Goal: Task Accomplishment & Management: Manage account settings

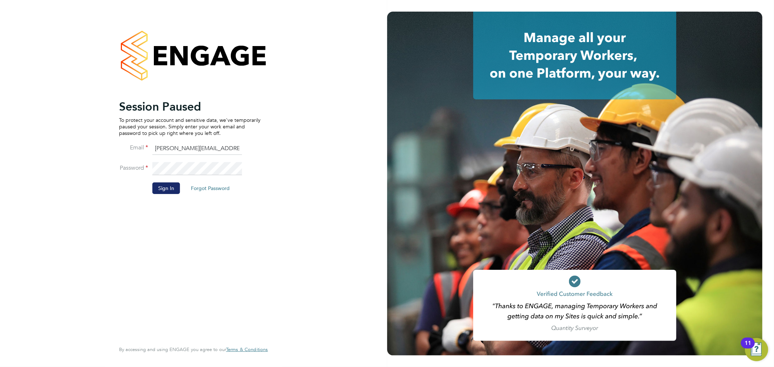
click at [175, 188] on button "Sign In" at bounding box center [166, 188] width 28 height 12
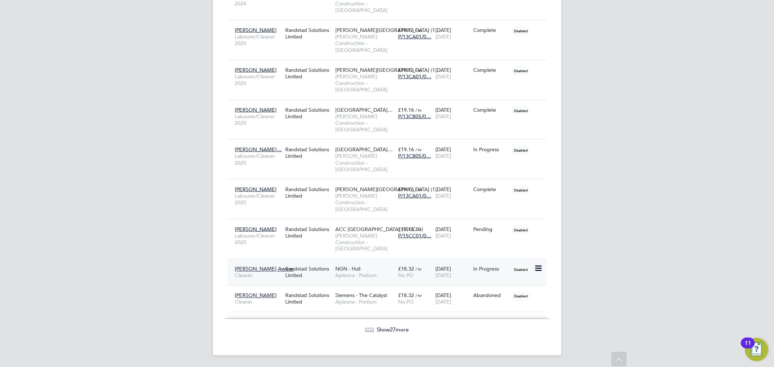
click at [291, 275] on div "Randstad Solutions Limited" at bounding box center [308, 272] width 50 height 20
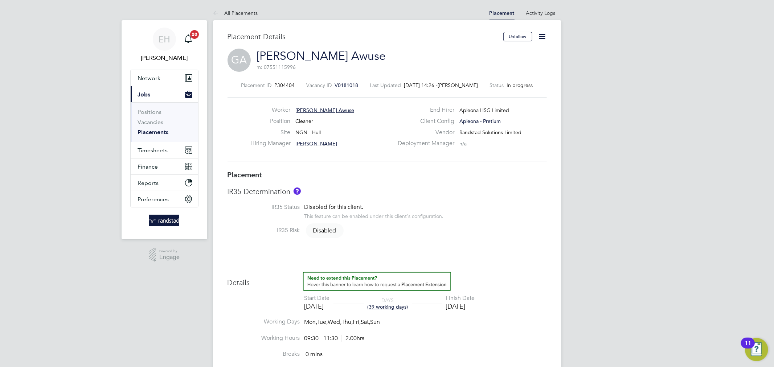
click at [544, 33] on icon at bounding box center [542, 36] width 9 height 9
click at [539, 12] on link "Activity Logs" at bounding box center [540, 13] width 29 height 7
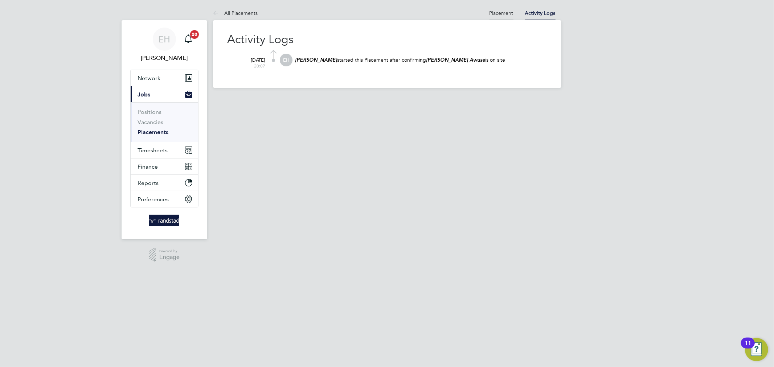
click at [495, 20] on li "Placement" at bounding box center [501, 13] width 24 height 15
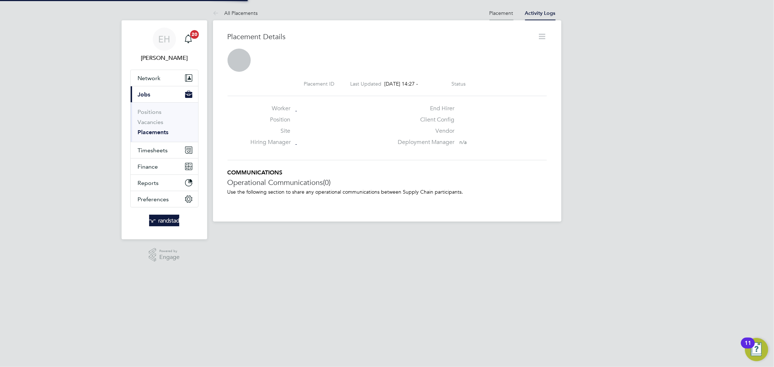
scroll to position [4, 4]
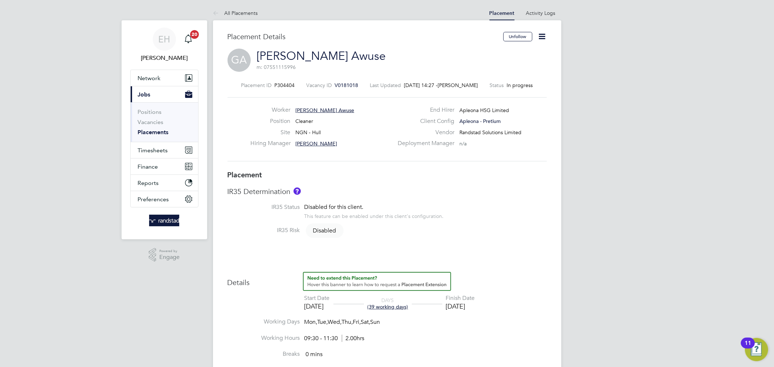
click at [539, 40] on icon at bounding box center [542, 36] width 9 height 9
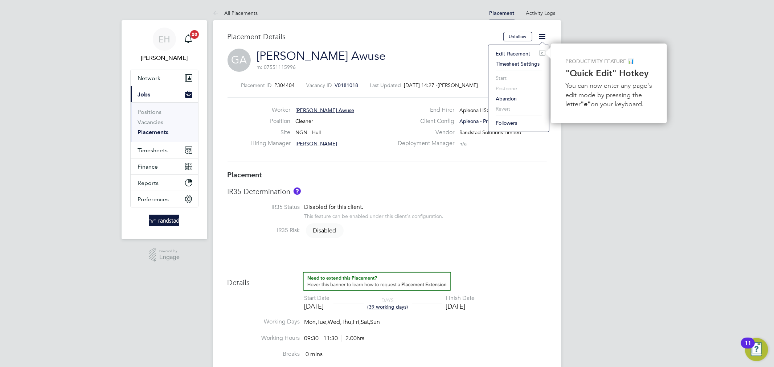
click at [503, 54] on li "Edit Placement e" at bounding box center [518, 54] width 53 height 10
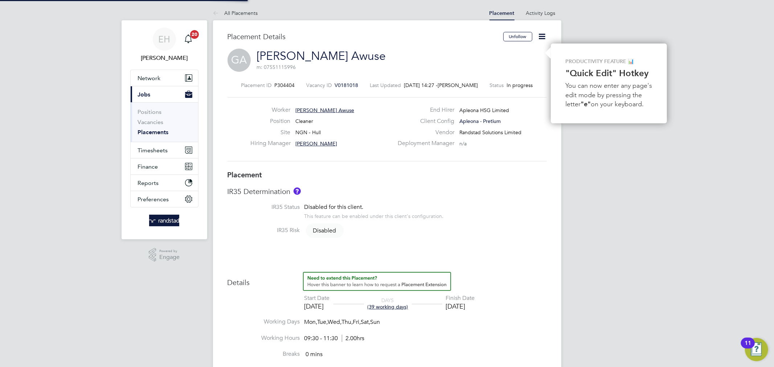
type input "Julie Tante"
type input "23 Sep 2025"
type input "31 Oct 2025"
type input "09:30"
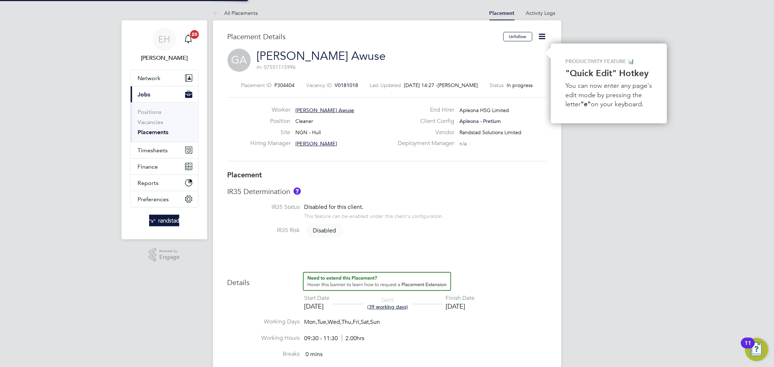
type input "11:30"
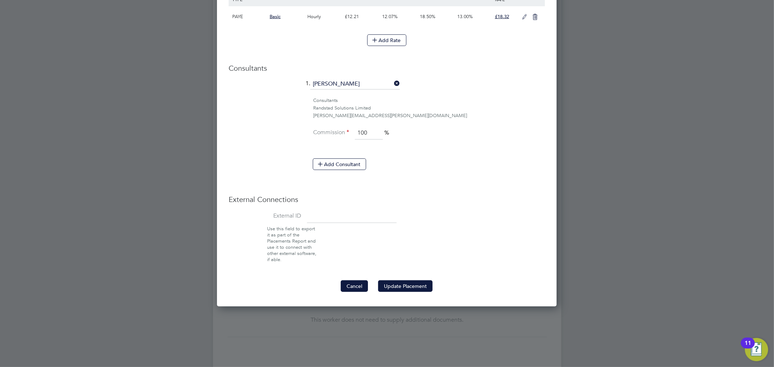
click at [349, 283] on button "Cancel" at bounding box center [354, 286] width 27 height 12
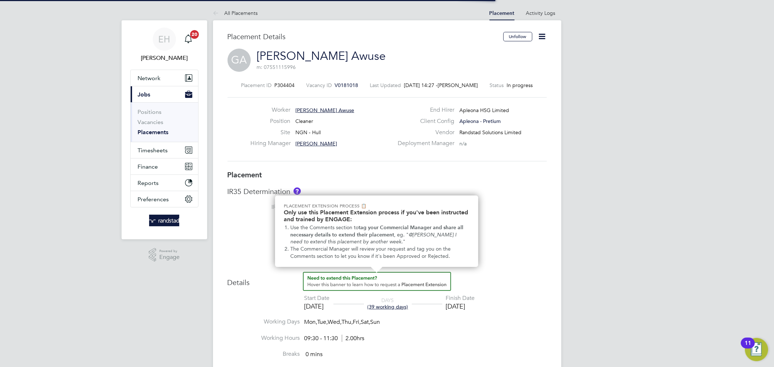
scroll to position [21, 51]
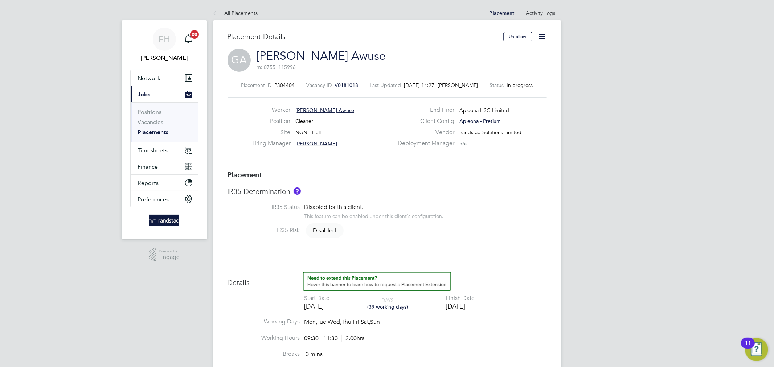
click at [318, 112] on span "[PERSON_NAME] Awuse" at bounding box center [324, 110] width 59 height 7
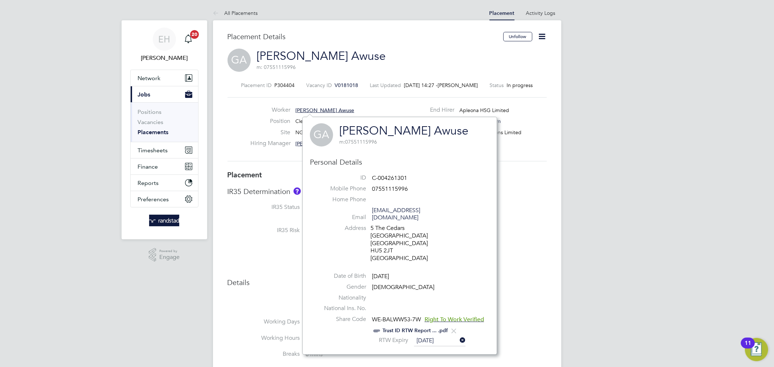
click at [334, 145] on div "GA Godwin Awuse m: 07551115996" at bounding box center [400, 134] width 180 height 23
click at [329, 139] on span "GA" at bounding box center [321, 134] width 23 height 23
click at [362, 126] on link "[PERSON_NAME] Awuse" at bounding box center [403, 131] width 129 height 14
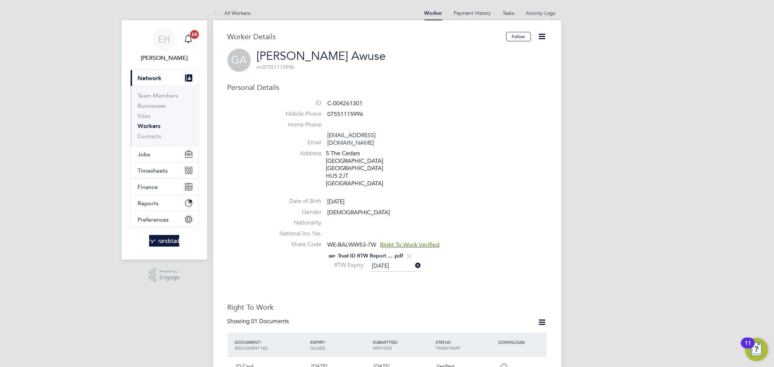
click at [539, 33] on icon at bounding box center [542, 36] width 9 height 9
click at [473, 51] on li "Invite Worker" at bounding box center [500, 54] width 91 height 10
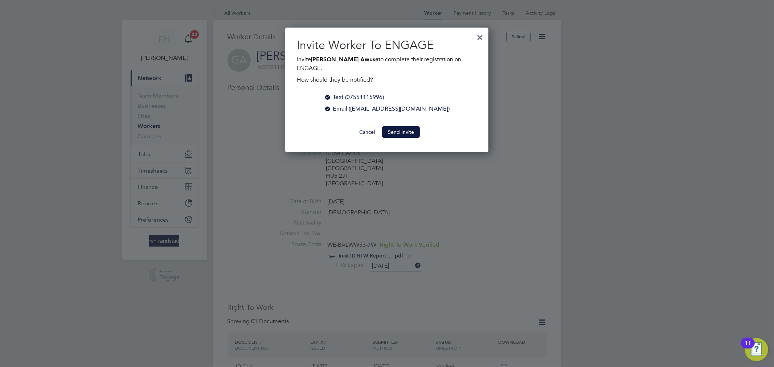
scroll to position [116, 203]
click at [413, 126] on button "Send Invite" at bounding box center [401, 132] width 38 height 12
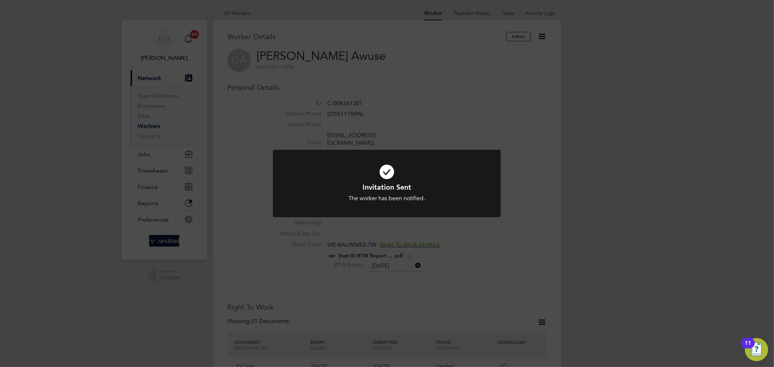
click at [589, 207] on div "Invitation Sent The worker has been notified. Cancel Okay" at bounding box center [387, 183] width 774 height 367
